Goal: Information Seeking & Learning: Learn about a topic

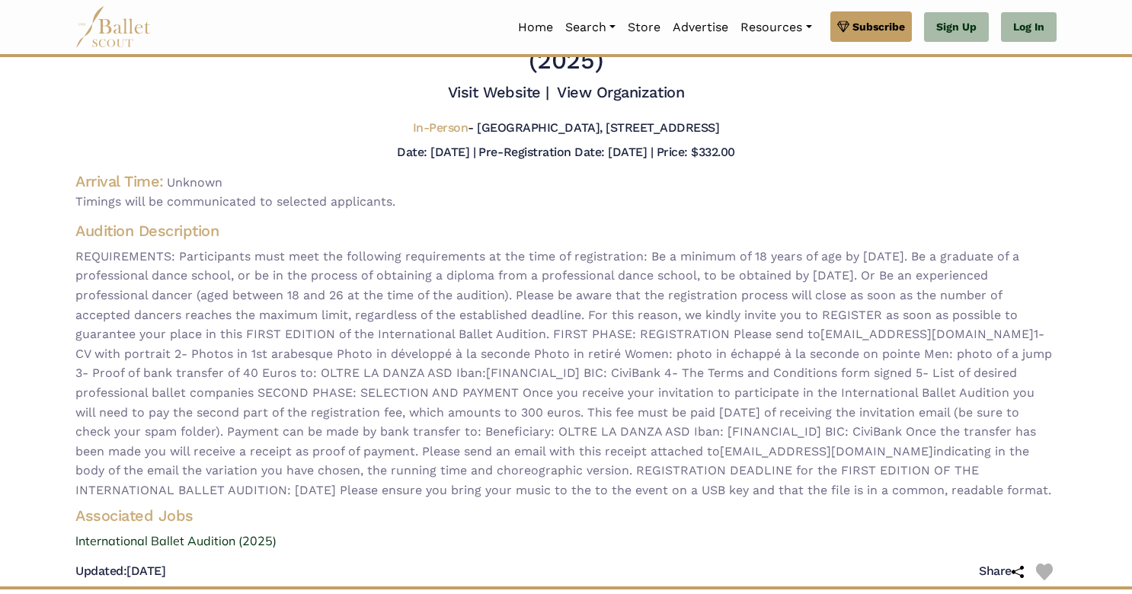
scroll to position [48, 0]
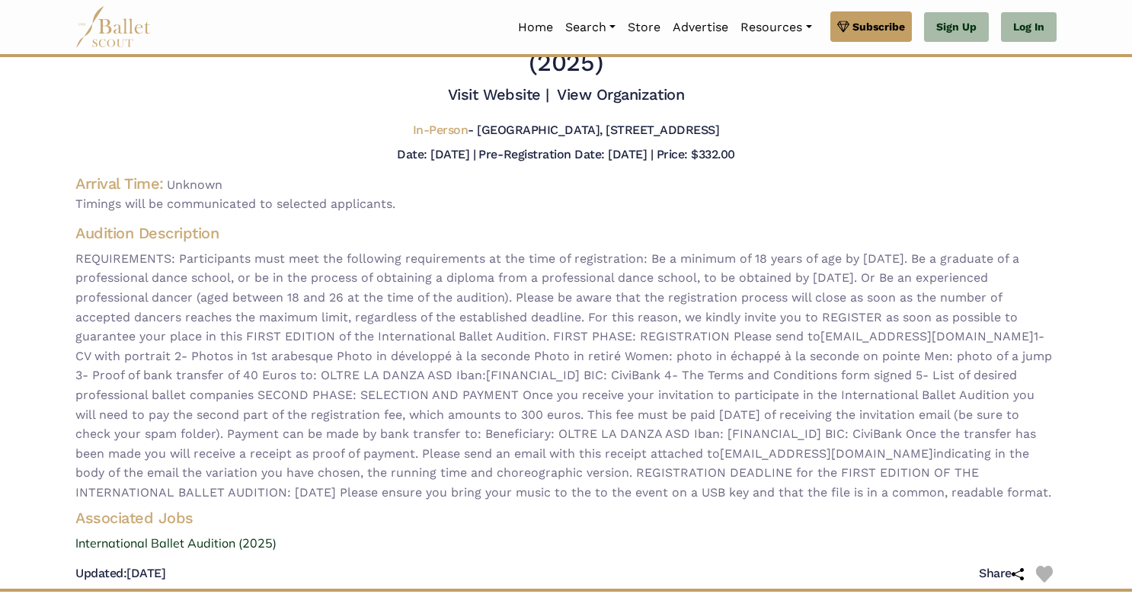
drag, startPoint x: 75, startPoint y: 370, endPoint x: 941, endPoint y: 376, distance: 865.6
click at [941, 376] on span "REQUIREMENTS: Participants must meet the following requirements at the time of …" at bounding box center [565, 376] width 981 height 254
copy span "1- CV with portrait 2- Photos in 1st arabesque Photo in développé à la seconde …"
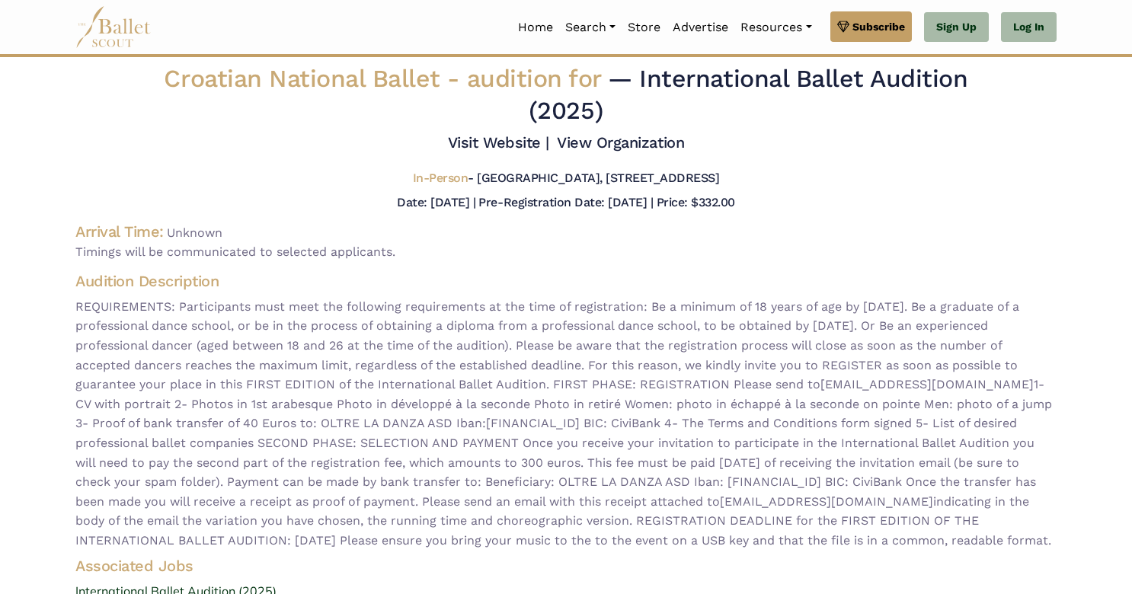
scroll to position [0, 0]
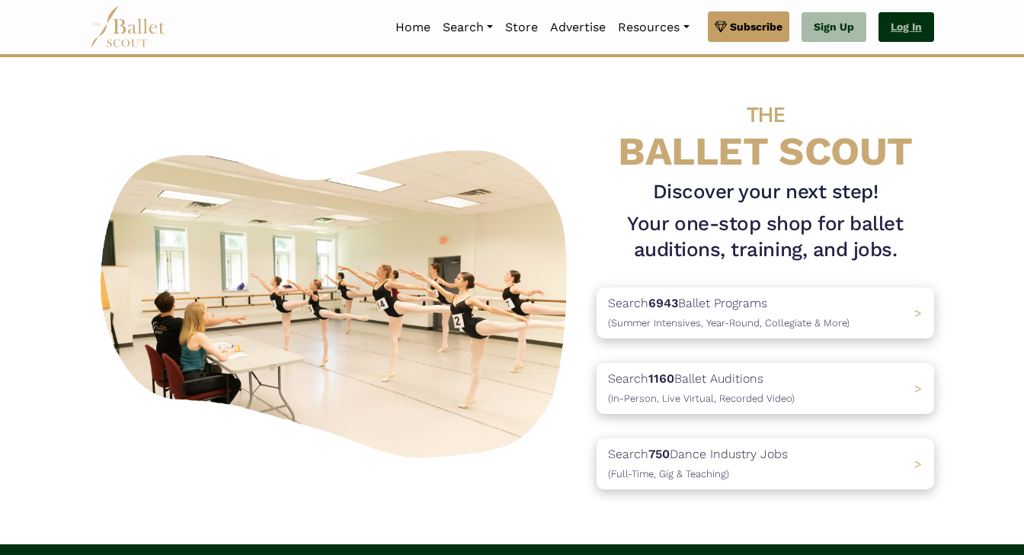
click at [920, 24] on link "Log In" at bounding box center [907, 27] width 56 height 30
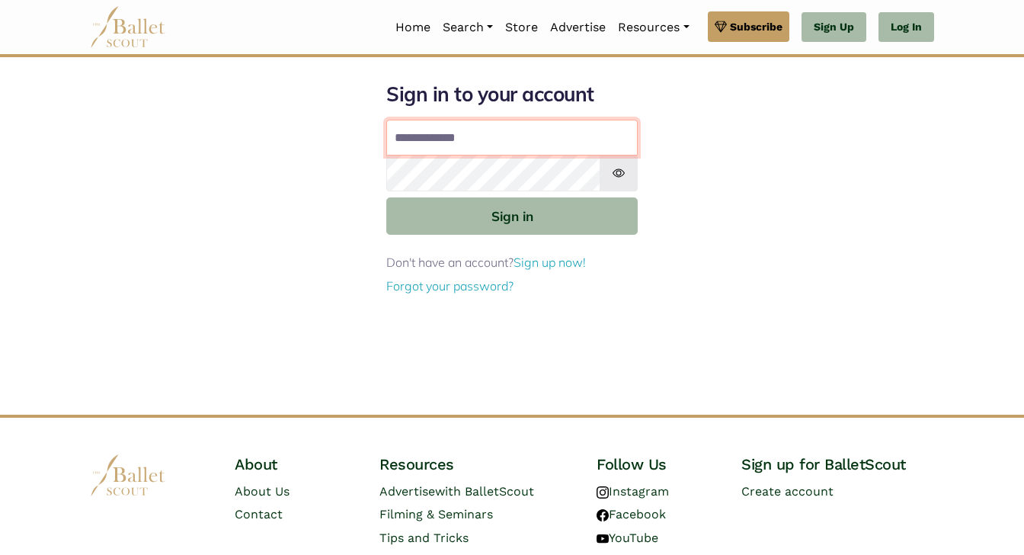
type input "**********"
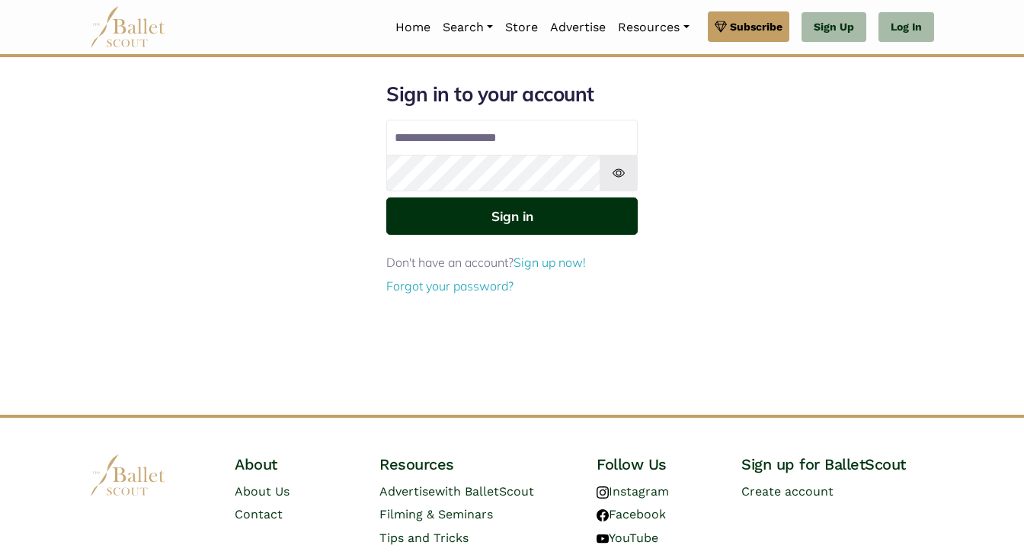
click at [539, 213] on button "Sign in" at bounding box center [511, 215] width 251 height 37
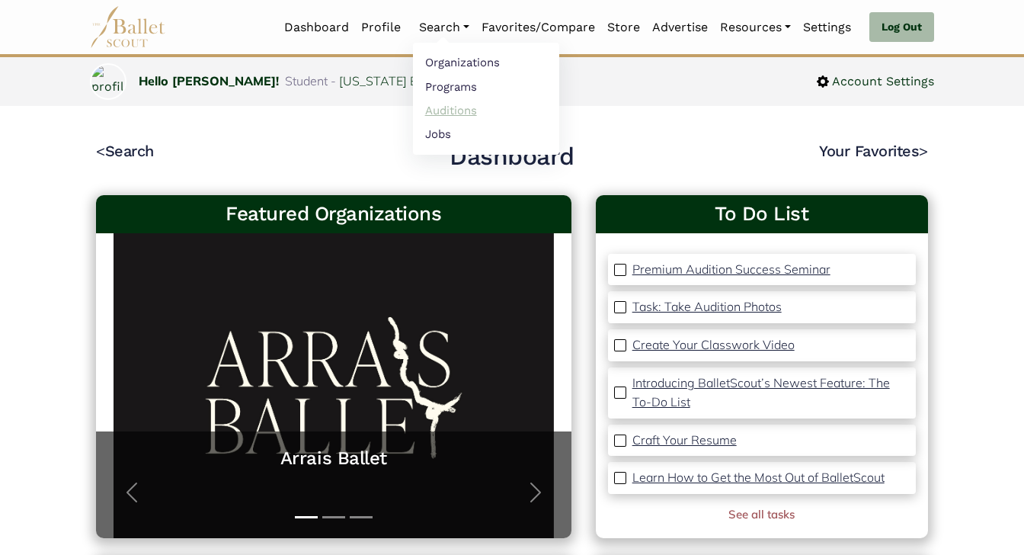
click at [447, 109] on link "Auditions" at bounding box center [486, 110] width 146 height 24
click at [433, 112] on link "Auditions" at bounding box center [486, 110] width 146 height 24
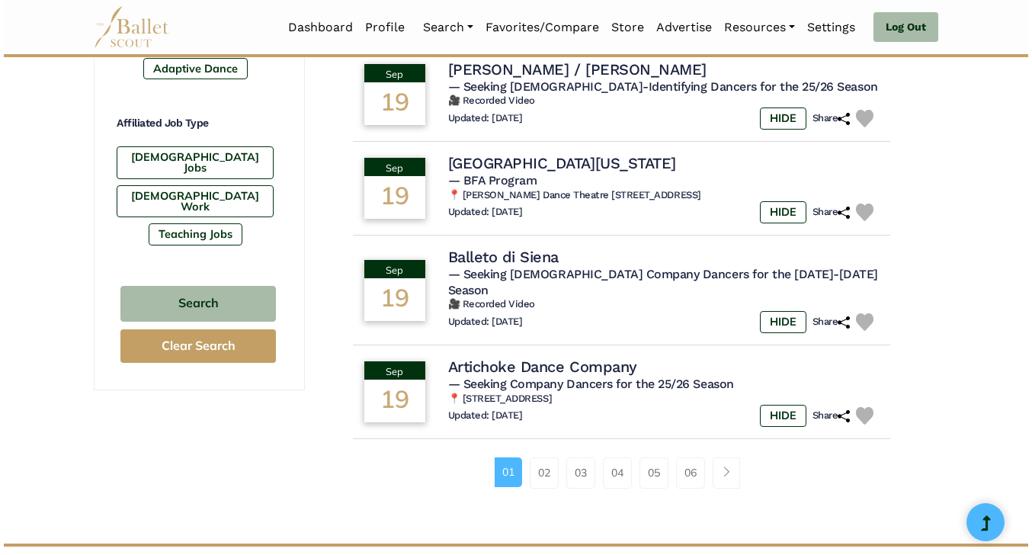
scroll to position [914, 0]
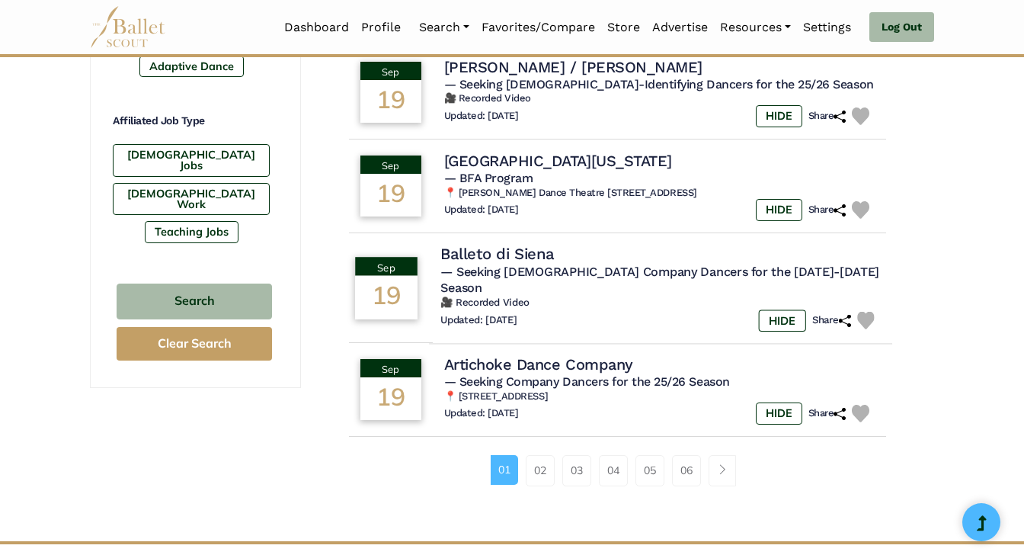
click at [518, 244] on h4 "Balleto di Siena" at bounding box center [496, 254] width 113 height 21
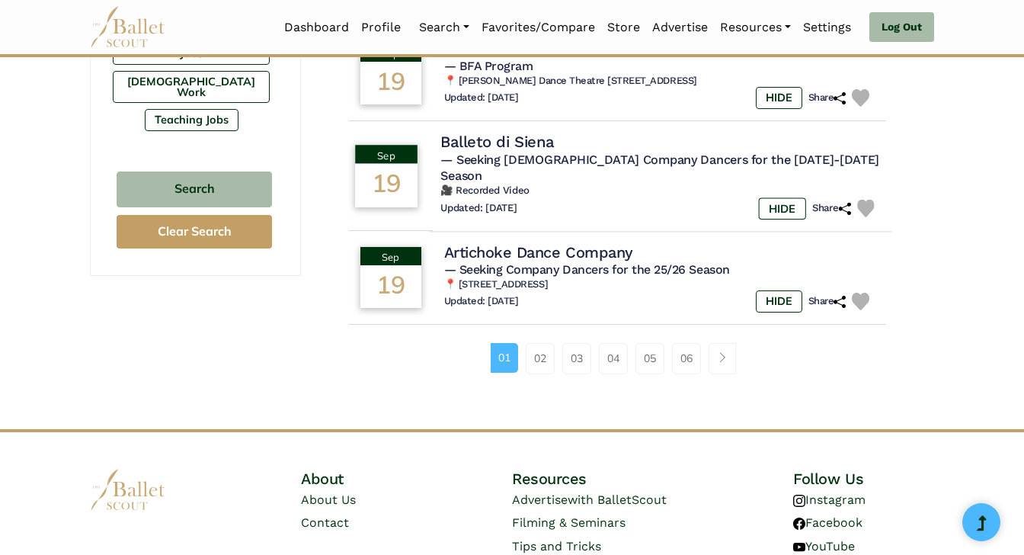
scroll to position [1027, 0]
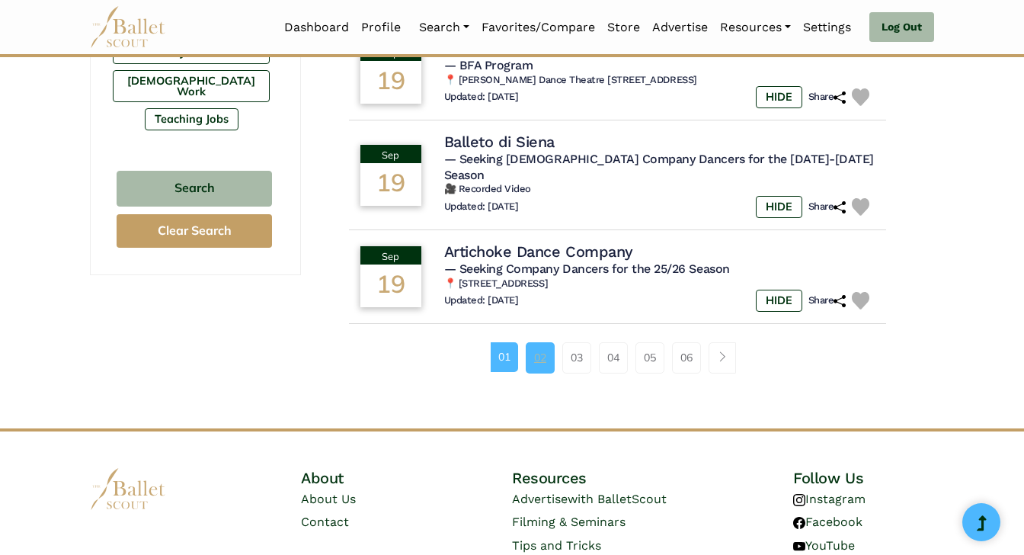
click at [546, 342] on link "02" at bounding box center [540, 357] width 29 height 30
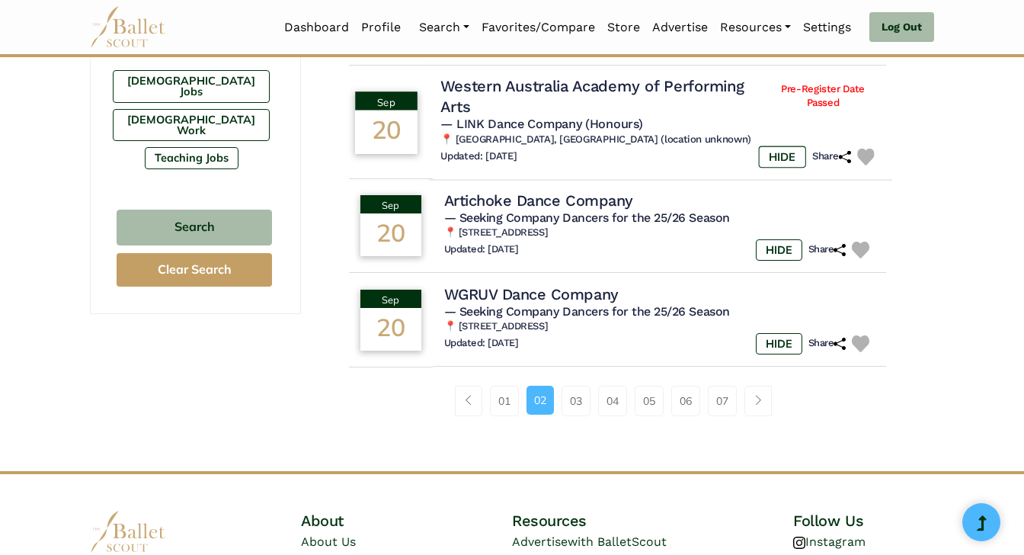
scroll to position [1088, 0]
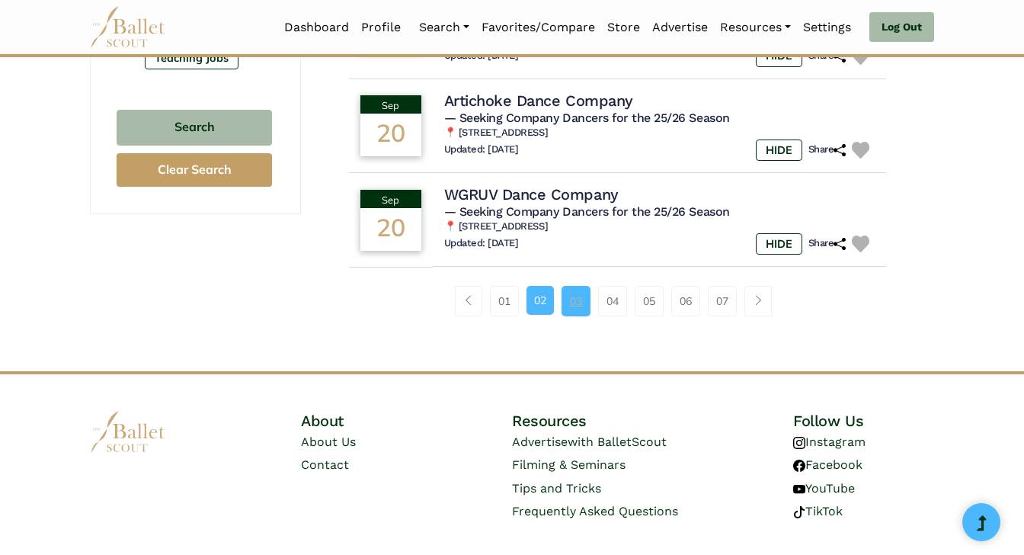
click at [575, 295] on link "03" at bounding box center [576, 301] width 29 height 30
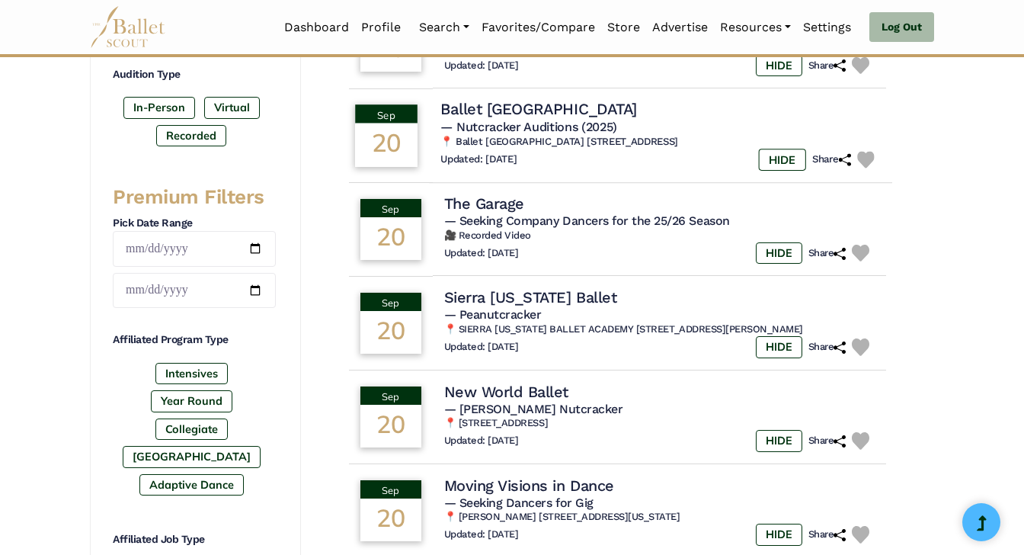
scroll to position [501, 0]
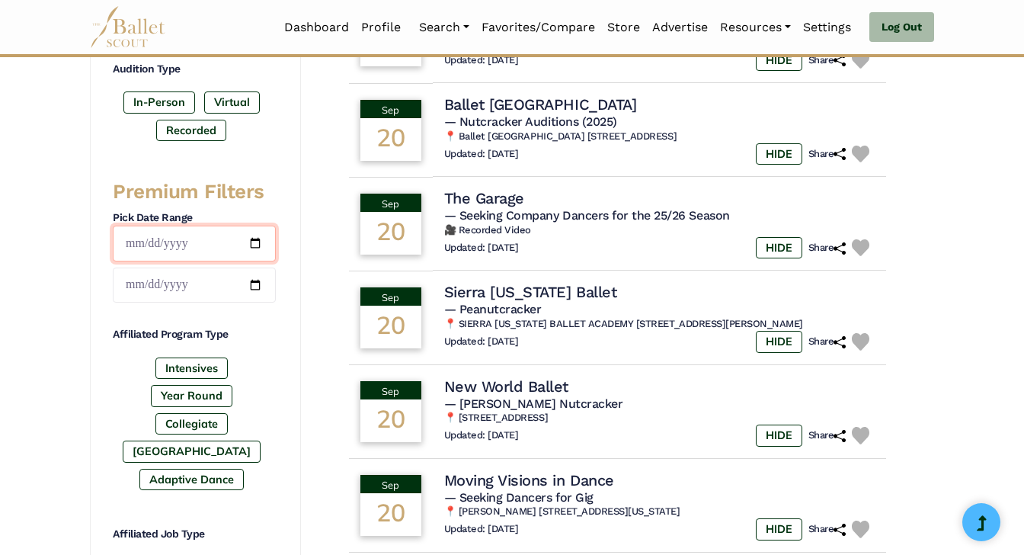
click at [129, 236] on input "date" at bounding box center [194, 244] width 163 height 36
click at [244, 310] on div "Premium Filters Pick Date Range Affiliated Program Type Intensives Year Round C…" at bounding box center [194, 420] width 163 height 483
click at [134, 241] on input "date" at bounding box center [194, 244] width 163 height 36
type input "**********"
click at [248, 340] on h4 "Affiliated Program Type" at bounding box center [194, 334] width 163 height 15
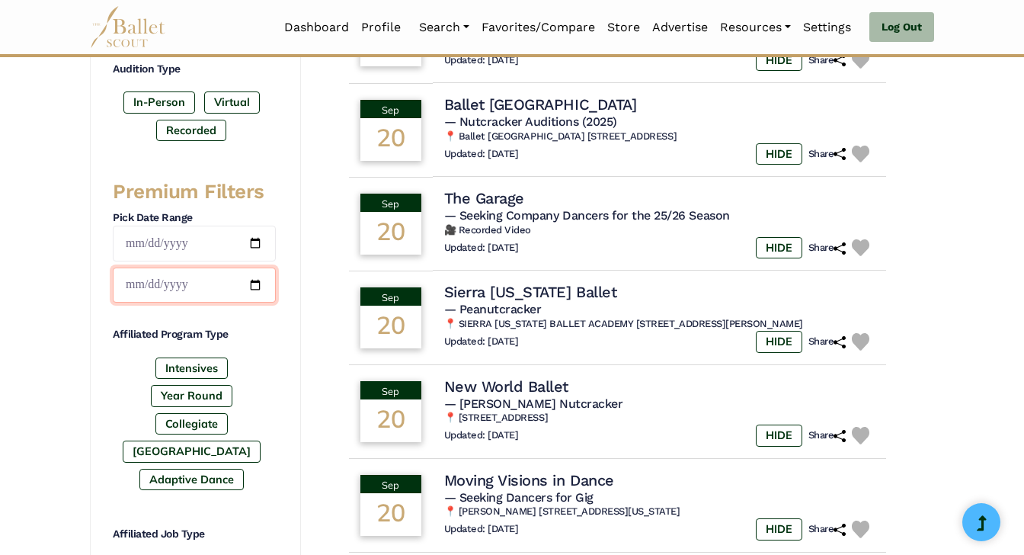
click at [130, 287] on input "date" at bounding box center [194, 285] width 163 height 36
type input "**********"
click at [264, 395] on div "Intensives Year Round Collegiate [GEOGRAPHIC_DATA] Adaptive Dance" at bounding box center [194, 426] width 163 height 139
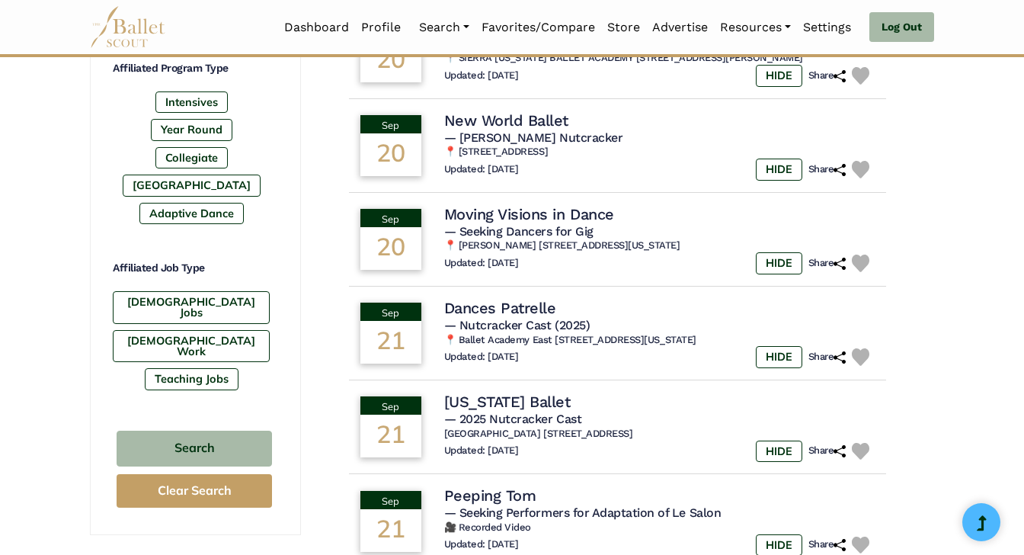
scroll to position [852, 0]
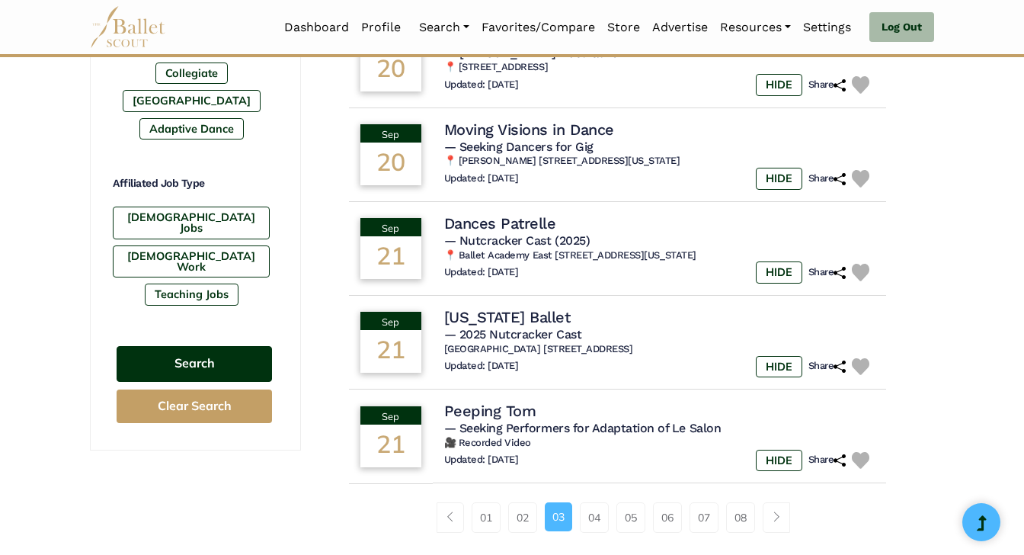
click at [214, 346] on button "Search" at bounding box center [194, 364] width 155 height 36
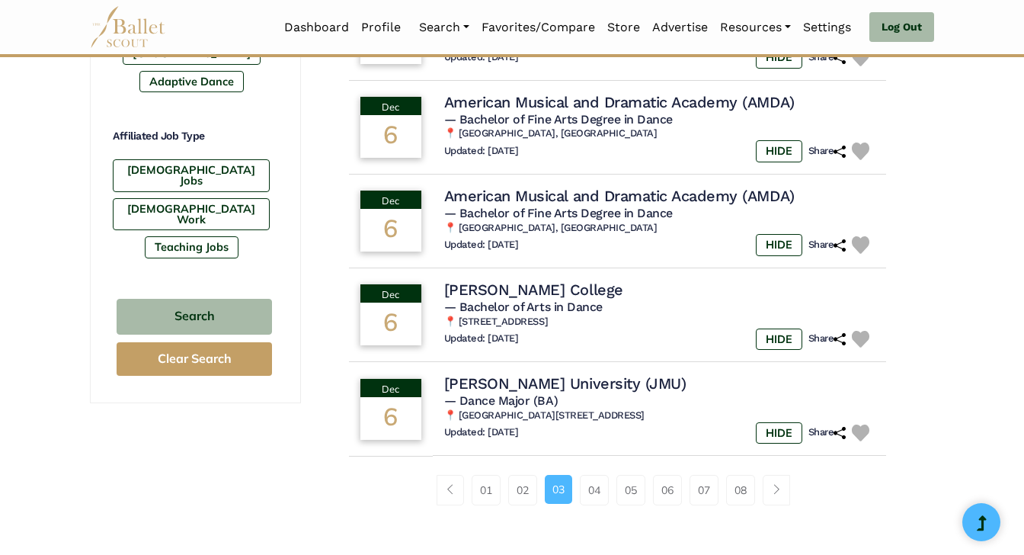
scroll to position [899, 0]
click at [592, 475] on link "04" at bounding box center [594, 490] width 29 height 30
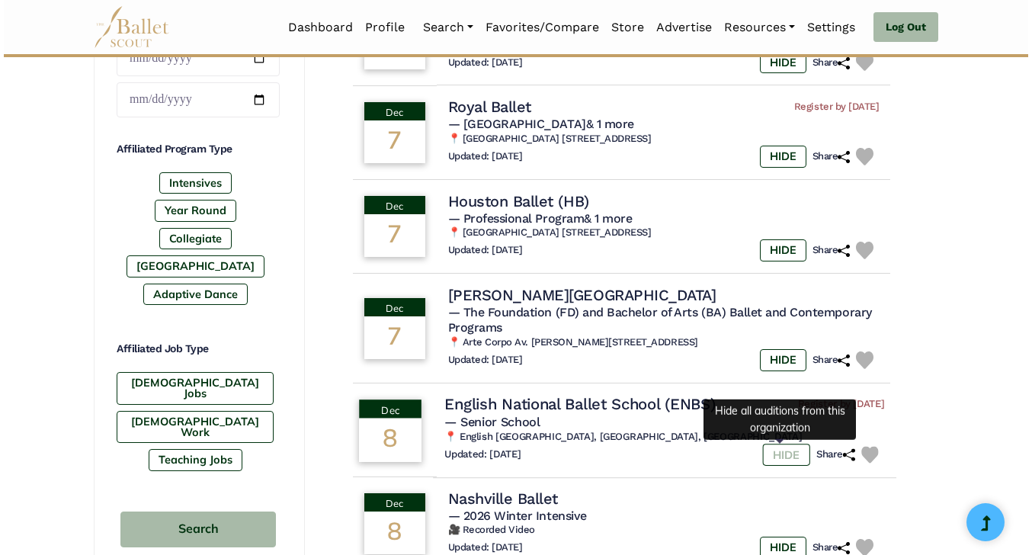
scroll to position [681, 0]
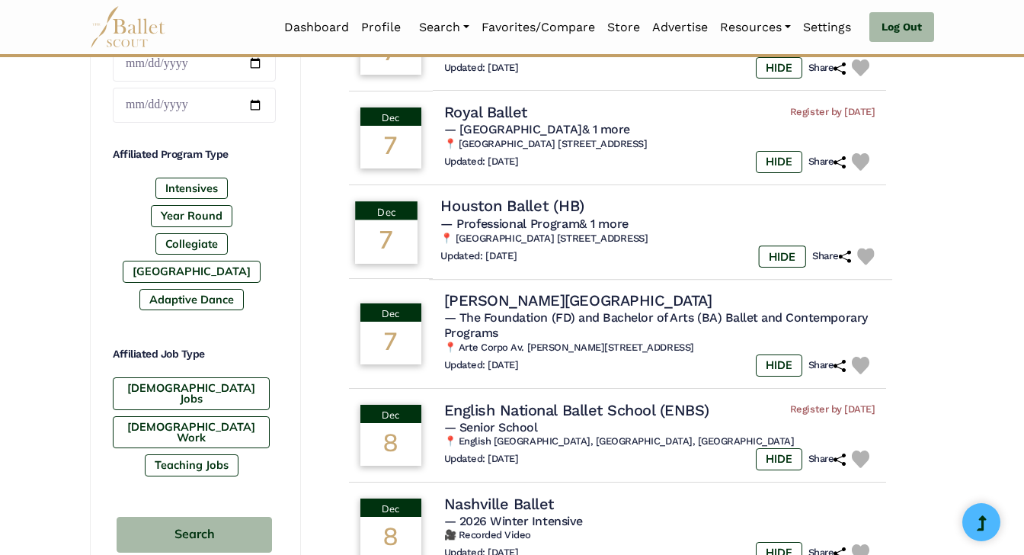
click at [517, 214] on h4 "Houston Ballet (HB)" at bounding box center [512, 206] width 144 height 21
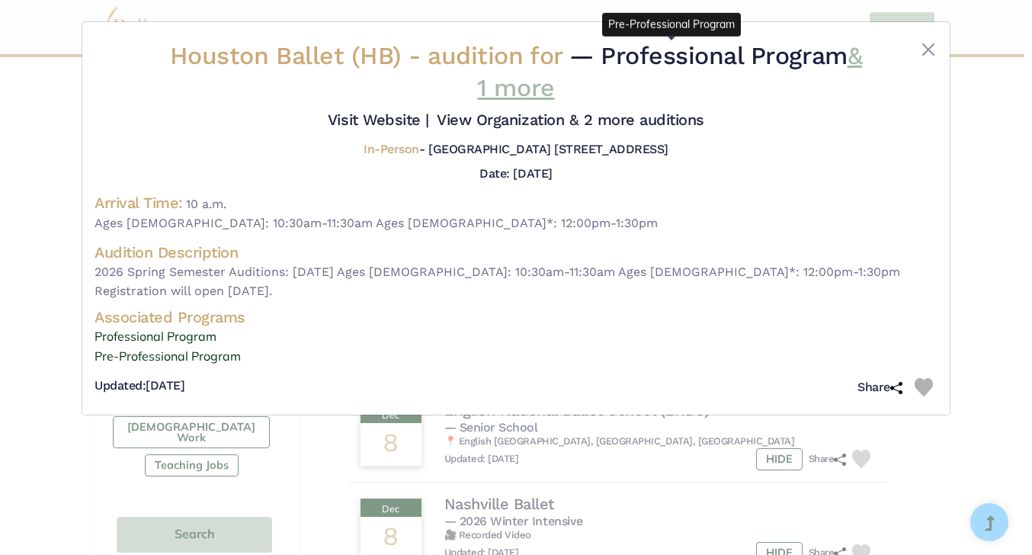
click at [525, 94] on link "& 1 more" at bounding box center [669, 71] width 385 height 61
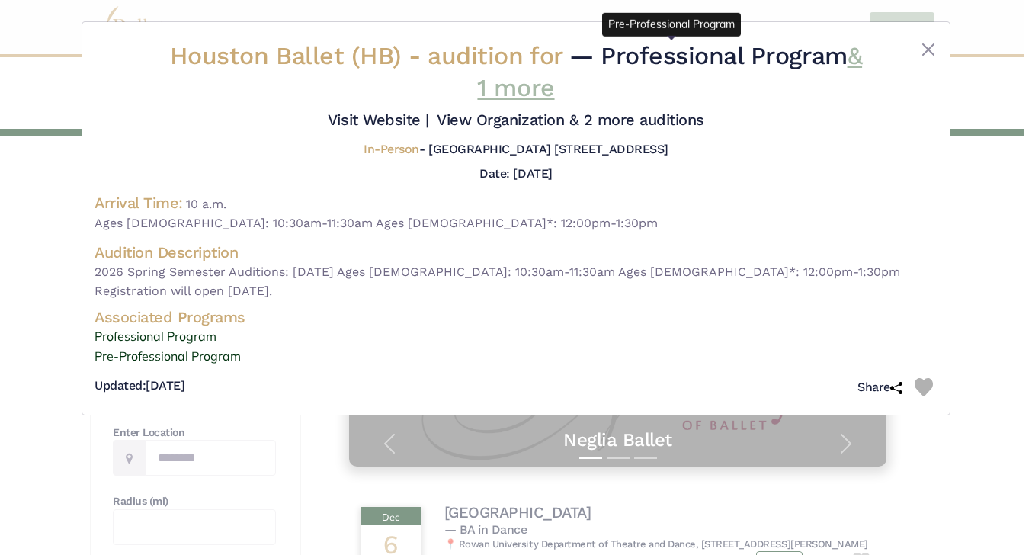
click at [527, 84] on link "& 1 more" at bounding box center [669, 71] width 385 height 61
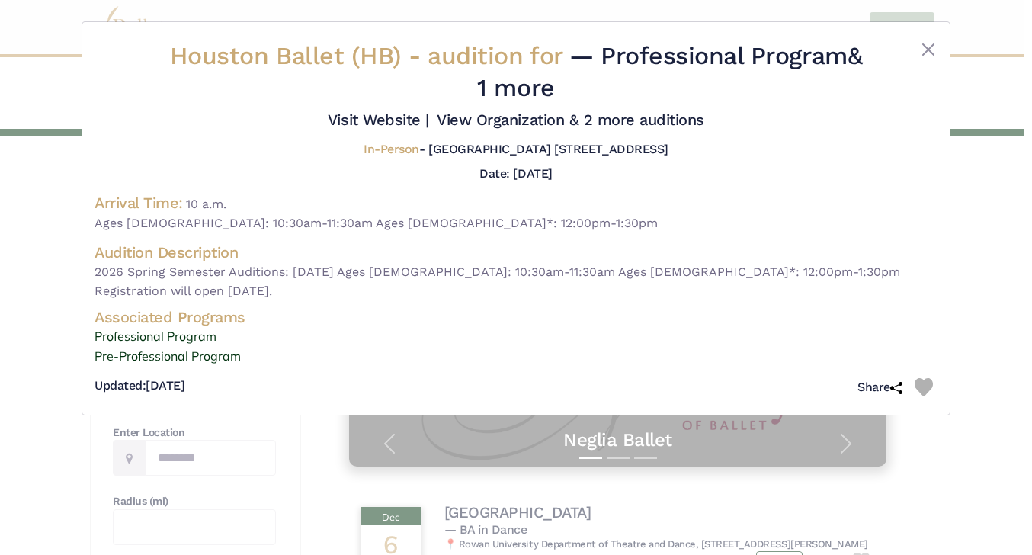
click at [630, 233] on span "Ages 7-11: 10:30am-11:30am Ages 12-18*: 12:00pm-1:30pm" at bounding box center [515, 223] width 843 height 20
click at [930, 46] on button "Close" at bounding box center [928, 49] width 18 height 18
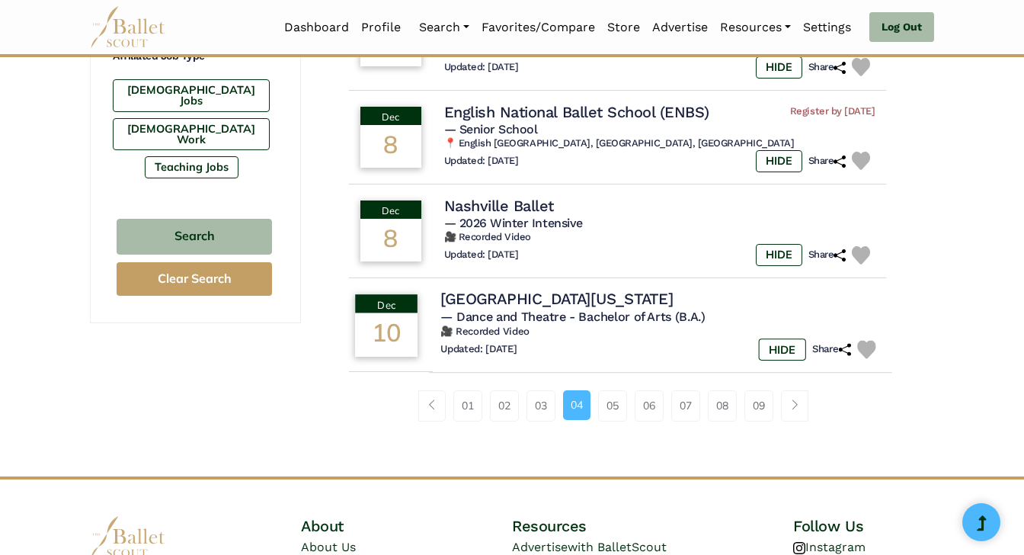
scroll to position [942, 0]
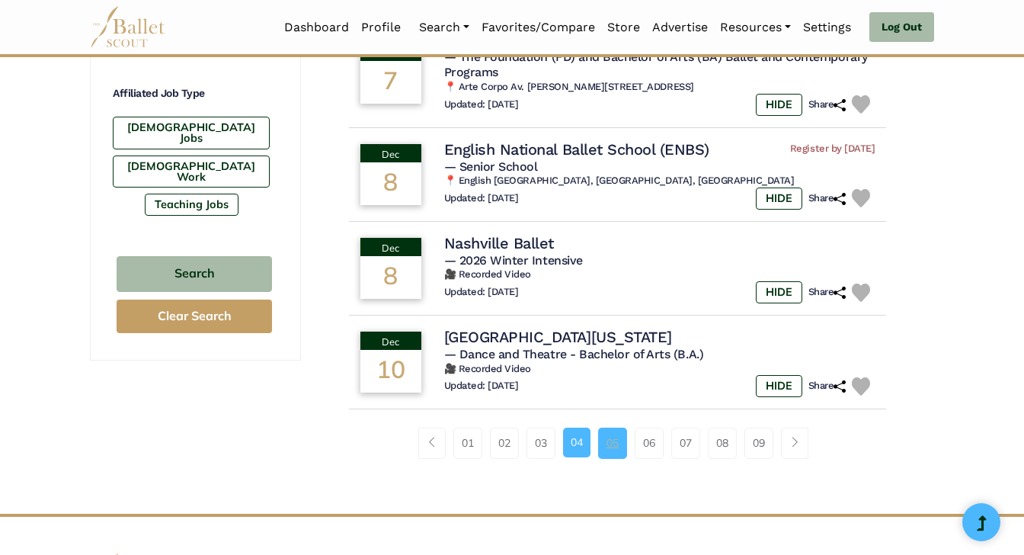
click at [607, 443] on link "05" at bounding box center [612, 442] width 29 height 30
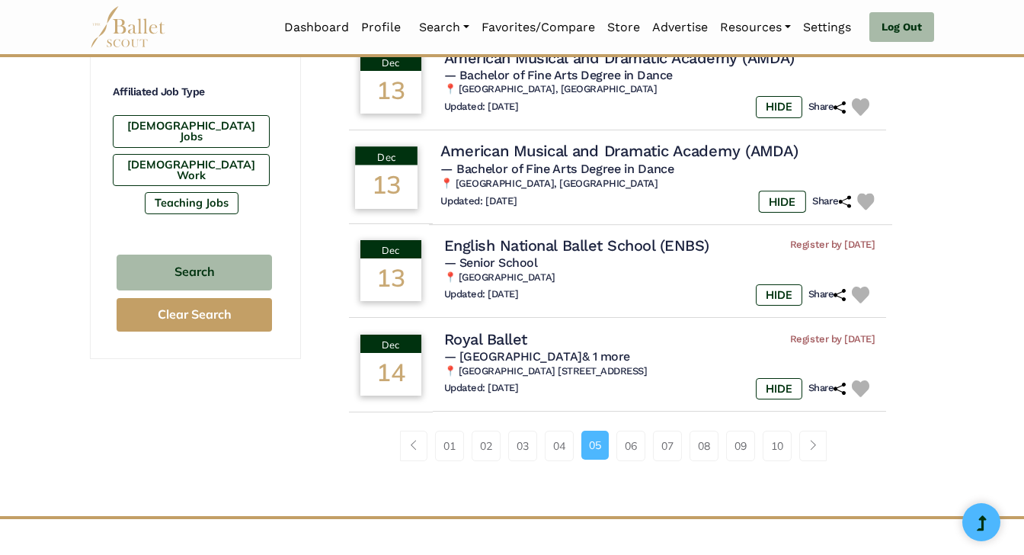
scroll to position [951, 0]
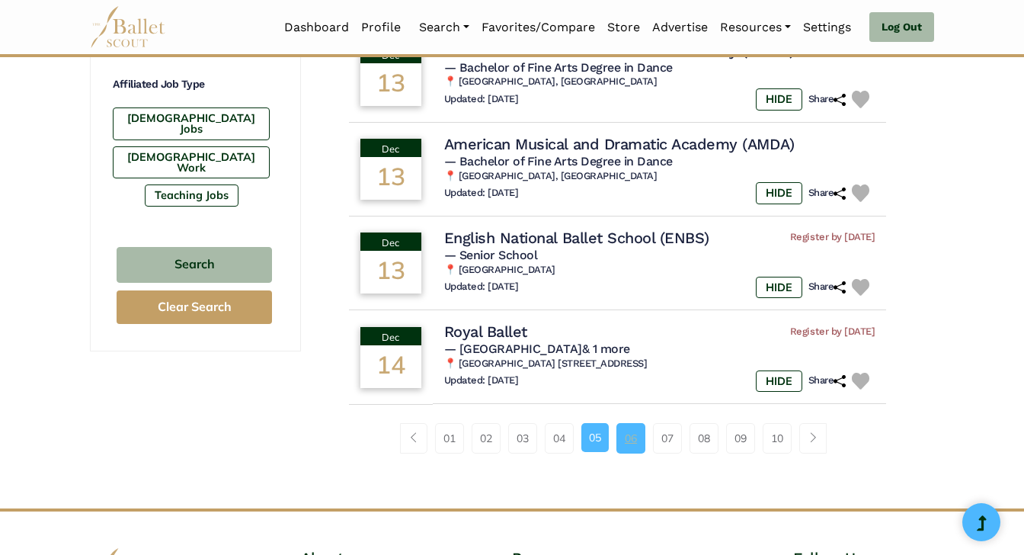
click at [629, 423] on link "06" at bounding box center [630, 438] width 29 height 30
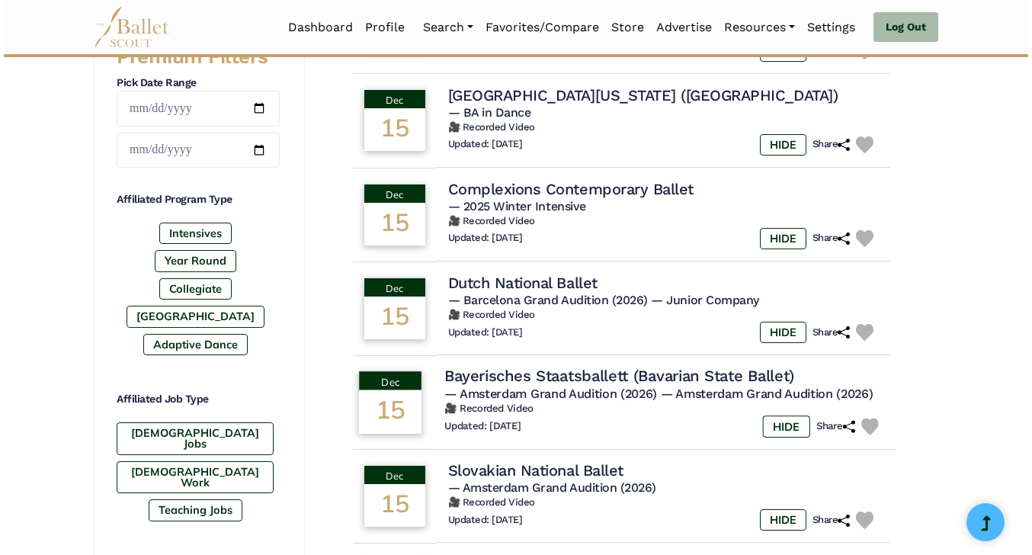
scroll to position [639, 0]
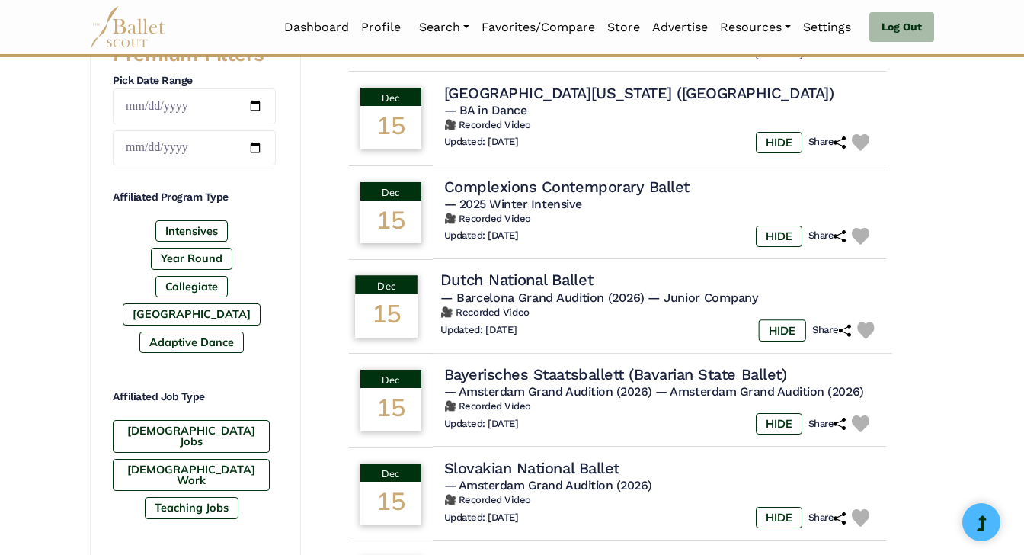
click at [548, 278] on h4 "Dutch National Ballet" at bounding box center [516, 280] width 152 height 21
